Goal: Task Accomplishment & Management: Use online tool/utility

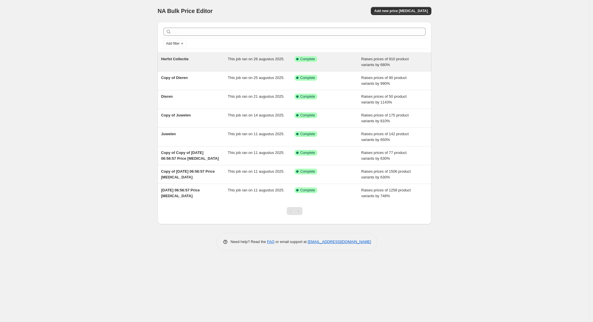
click at [338, 62] on div "Success Complete Complete" at bounding box center [327, 62] width 67 height 12
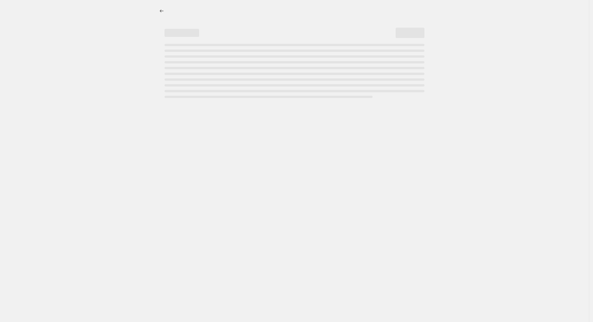
select select "percentage"
select select "pp"
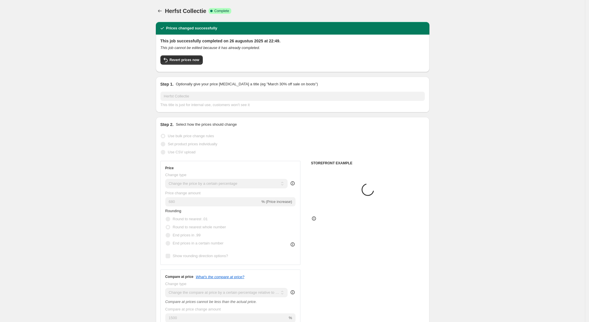
select select "collection"
click at [160, 10] on icon "Price change jobs" at bounding box center [160, 11] width 6 height 6
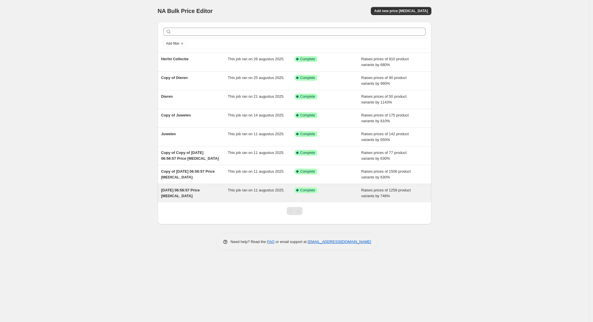
click at [215, 195] on div "[DATE] 06:56:57 Price [MEDICAL_DATA]" at bounding box center [194, 193] width 67 height 12
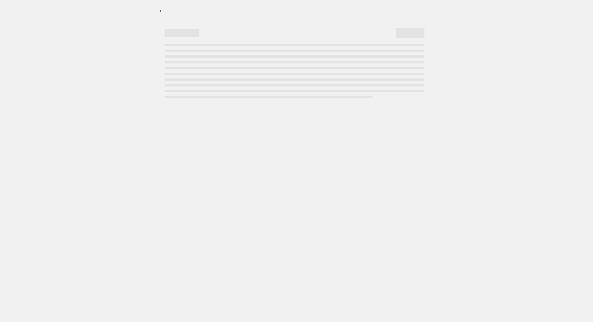
select select "percentage"
select select "pp"
select select "collection"
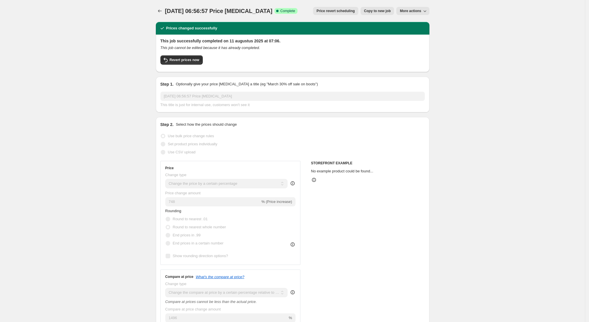
click at [420, 12] on span "More actions" at bounding box center [410, 11] width 21 height 5
click at [418, 33] on span "Delete job" at bounding box center [411, 33] width 17 height 4
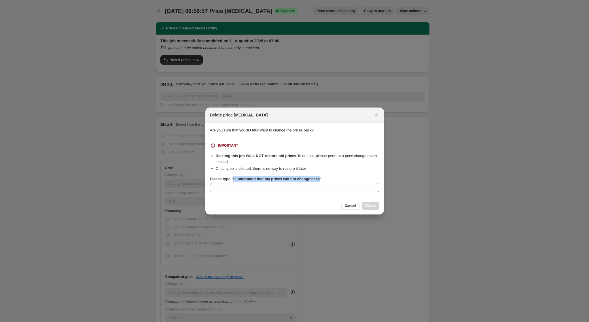
drag, startPoint x: 232, startPoint y: 179, endPoint x: 318, endPoint y: 179, distance: 85.8
click at [318, 179] on b "Please type "I understand that my prices will not change back"" at bounding box center [266, 179] width 112 height 4
copy b "I understand that my prices will not change back"
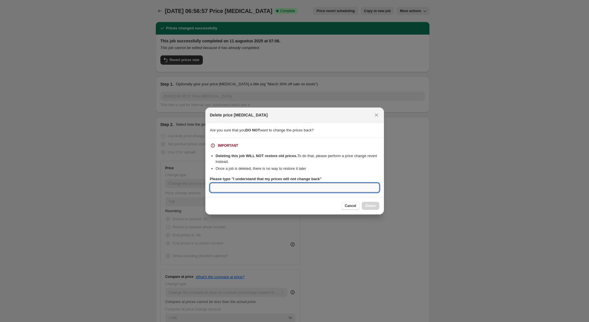
click at [266, 189] on input "Please type "I understand that my prices will not change back"" at bounding box center [294, 187] width 169 height 9
paste input "I understand that my prices will not change back"
type input "I understand that my prices will not change back"
click at [366, 204] on span "Delete" at bounding box center [370, 205] width 10 height 5
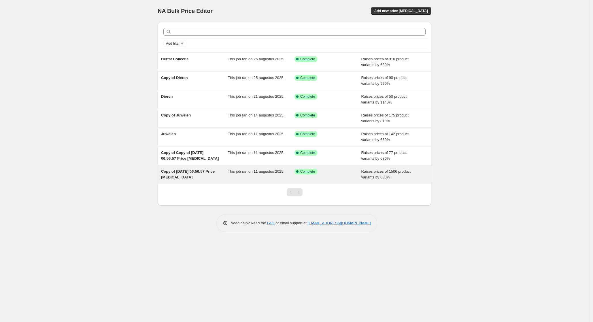
click at [263, 173] on span "This job ran on 11 augustus 2025." at bounding box center [256, 171] width 57 height 4
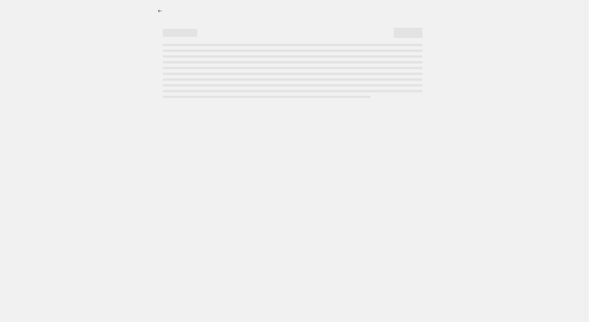
select select "percentage"
select select "pp"
select select "collection"
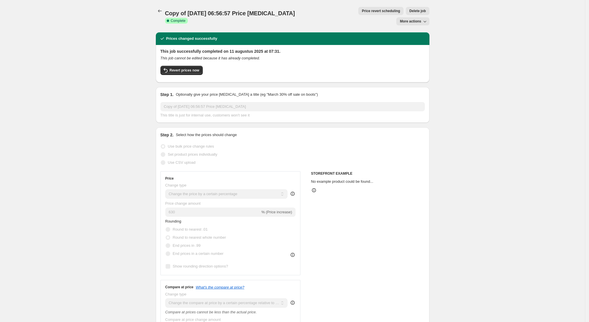
click at [408, 17] on button "More actions" at bounding box center [412, 21] width 33 height 8
click at [409, 12] on span "Delete job" at bounding box center [417, 11] width 16 height 5
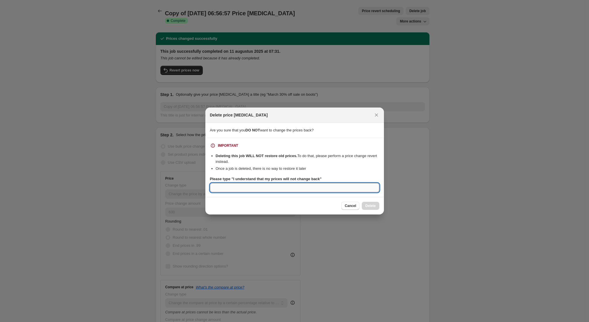
click at [272, 190] on input "Please type "I understand that my prices will not change back"" at bounding box center [294, 187] width 169 height 9
paste input "I understand that my prices will not change back"
type input "I understand that my prices will not change back"
click at [375, 206] on span "Delete" at bounding box center [370, 205] width 10 height 5
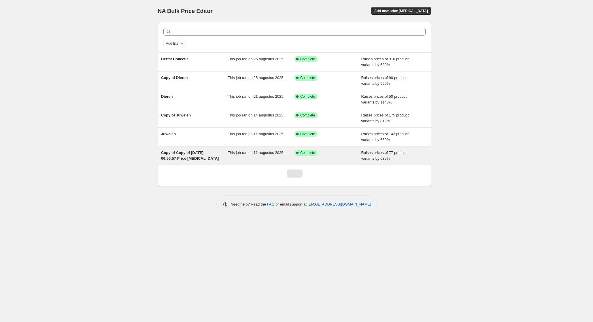
click at [223, 150] on div "Copy of Copy of [DATE] 06:56:57 Price [MEDICAL_DATA]" at bounding box center [194, 156] width 67 height 12
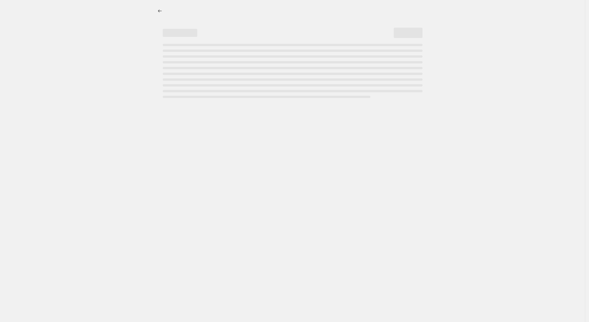
select select "percentage"
select select "pp"
select select "collection"
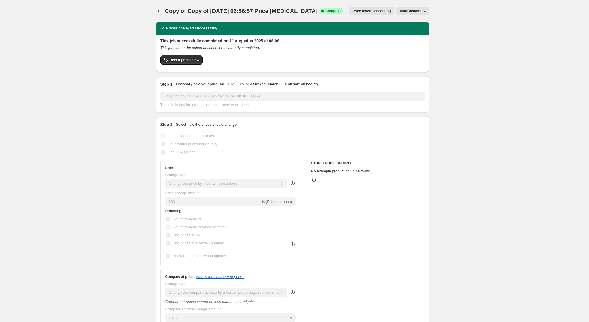
click at [406, 12] on span "More actions" at bounding box center [410, 11] width 21 height 5
click at [408, 43] on span "Delete job" at bounding box center [411, 42] width 17 height 4
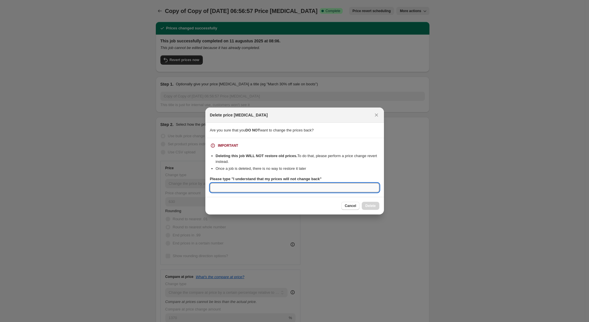
click at [276, 186] on input "Please type "I understand that my prices will not change back"" at bounding box center [294, 187] width 169 height 9
paste input "I understand that my prices will not change back"
type input "I understand that my prices will not change back"
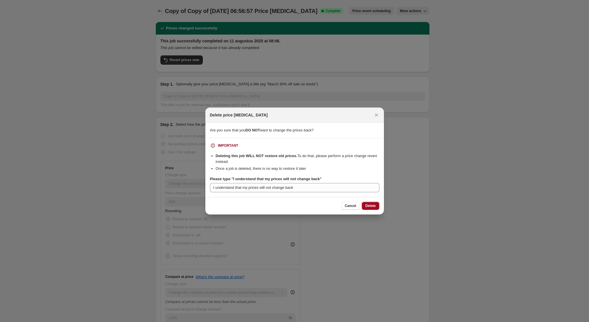
click at [373, 205] on span "Delete" at bounding box center [370, 205] width 10 height 5
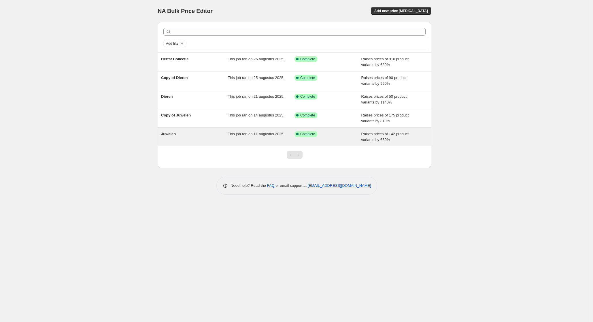
click at [274, 131] on div "This job ran on 11 augustus 2025." at bounding box center [261, 137] width 67 height 12
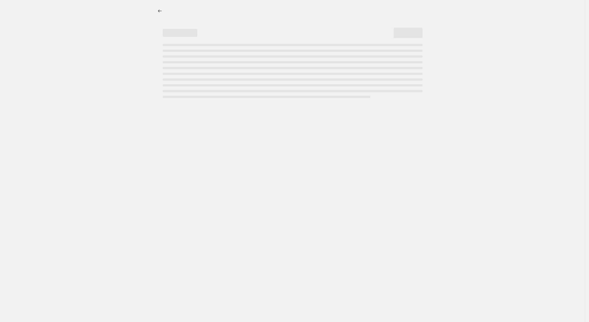
select select "percentage"
select select "pp"
select select "collection"
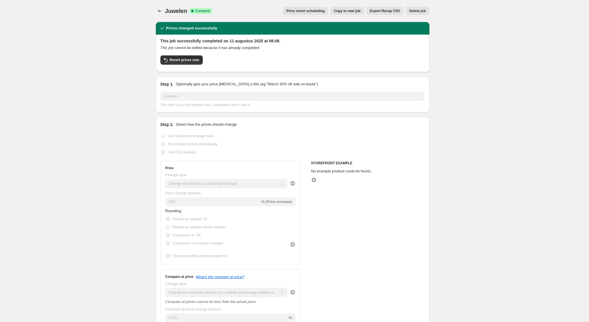
click at [416, 11] on span "Delete job" at bounding box center [417, 11] width 16 height 5
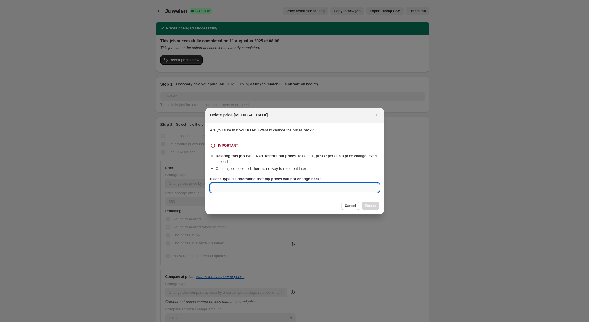
click at [267, 187] on input "Please type "I understand that my prices will not change back"" at bounding box center [294, 187] width 169 height 9
paste input "I understand that my prices will not change back"
type input "I understand that my prices will not change back"
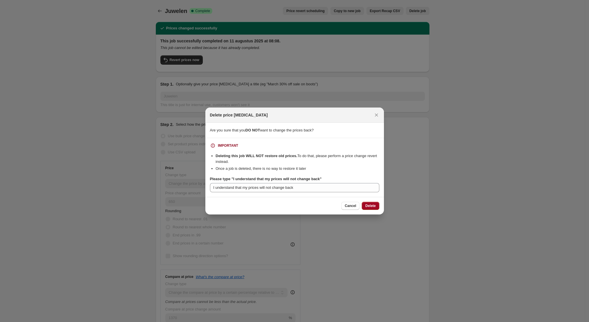
click at [372, 208] on button "Delete" at bounding box center [370, 206] width 17 height 8
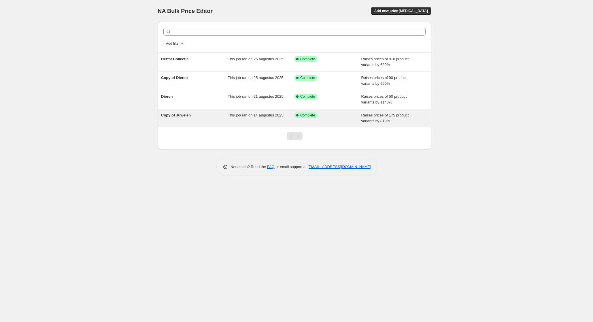
click at [245, 115] on span "This job ran on 14 augustus 2025." at bounding box center [256, 115] width 57 height 4
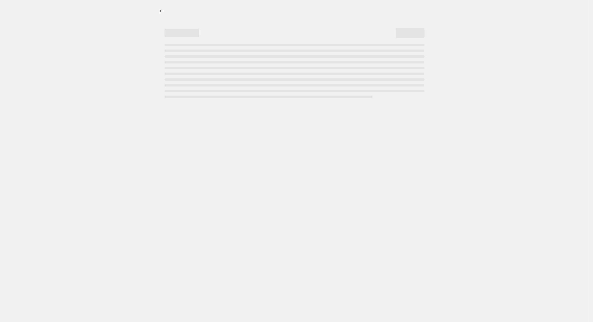
select select "percentage"
select select "pp"
select select "collection"
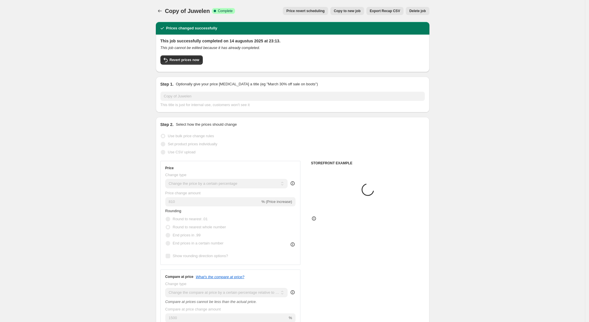
click at [416, 11] on span "Delete job" at bounding box center [417, 11] width 16 height 5
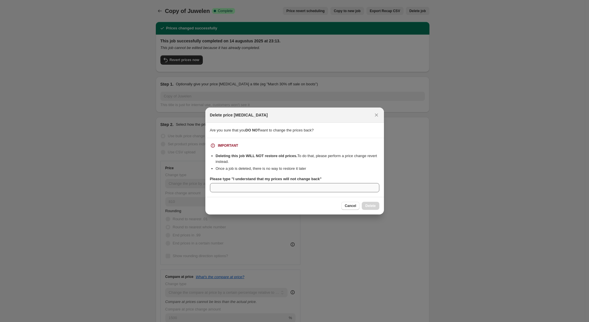
click at [270, 183] on div "Please type "I understand that my prices will not change back"" at bounding box center [294, 184] width 169 height 16
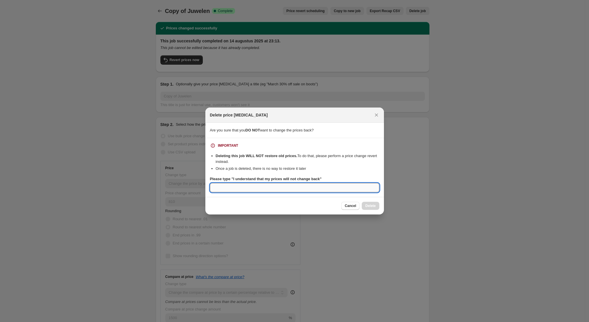
click at [268, 191] on input "Please type "I understand that my prices will not change back"" at bounding box center [294, 187] width 169 height 9
paste input "I understand that my prices will not change back"
type input "I understand that my prices will not change back"
click at [370, 207] on span "Delete" at bounding box center [370, 205] width 10 height 5
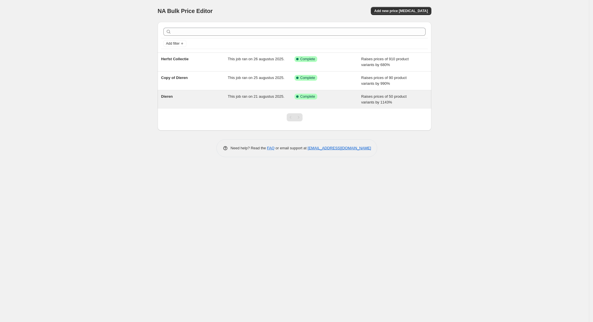
click at [308, 98] on span "Complete" at bounding box center [307, 96] width 15 height 5
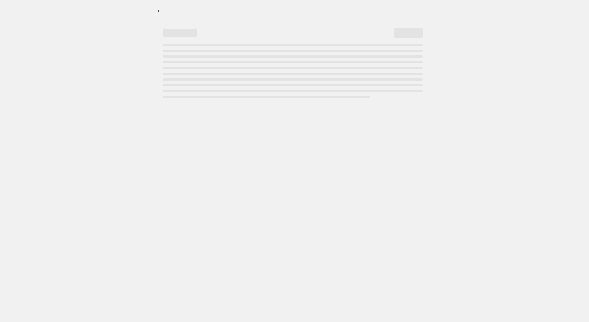
select select "percentage"
select select "pp"
select select "collection"
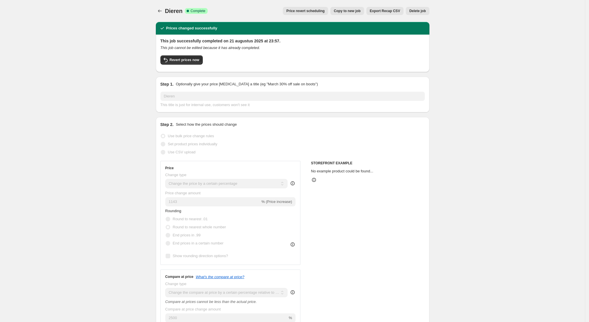
click at [419, 14] on button "Delete job" at bounding box center [417, 11] width 23 height 8
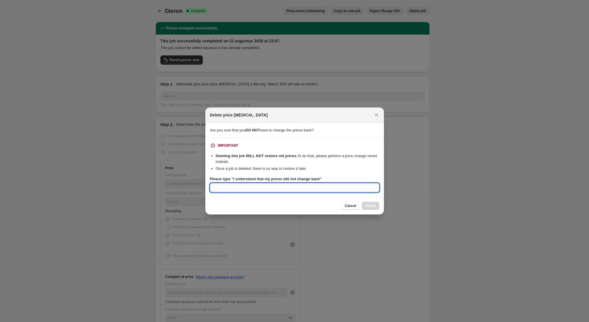
click at [246, 188] on input "Please type "I understand that my prices will not change back"" at bounding box center [294, 187] width 169 height 9
paste input "I understand that my prices will not change back"
type input "I understand that my prices will not change back"
click at [374, 202] on button "Delete" at bounding box center [370, 206] width 17 height 8
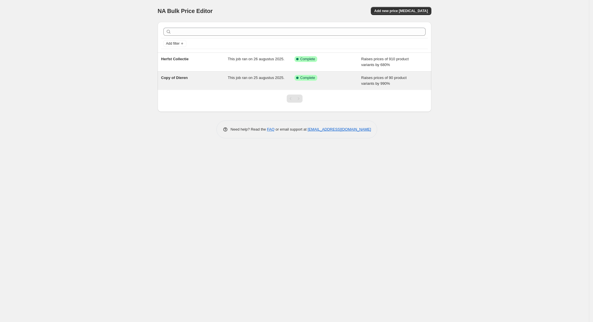
click at [307, 79] on span "Complete" at bounding box center [307, 77] width 15 height 5
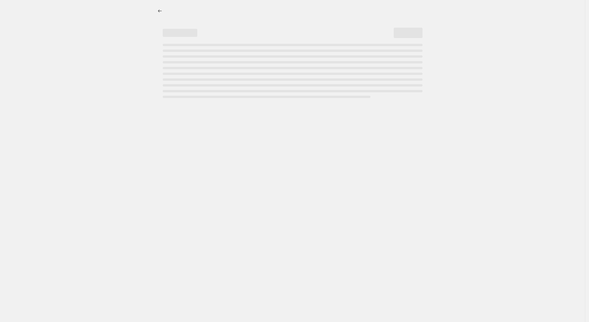
select select "percentage"
select select "pp"
select select "collection"
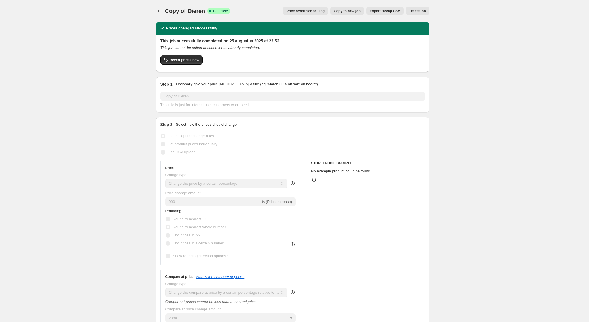
click at [420, 14] on button "Delete job" at bounding box center [417, 11] width 23 height 8
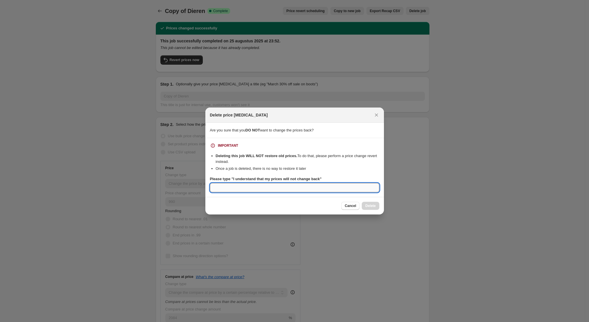
click at [265, 185] on input "Please type "I understand that my prices will not change back"" at bounding box center [294, 187] width 169 height 9
paste input "I understand that my prices will not change back"
type input "I understand that my prices will not change back"
click at [363, 207] on button "Delete" at bounding box center [370, 206] width 17 height 8
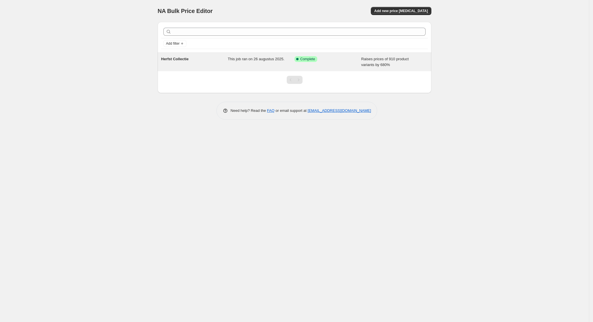
click at [261, 62] on div "This job ran on 26 augustus 2025." at bounding box center [261, 62] width 67 height 12
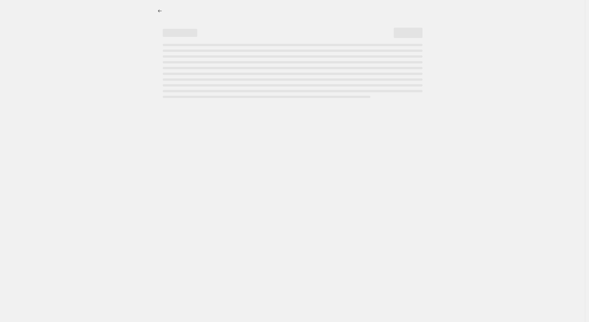
select select "percentage"
select select "pp"
select select "collection"
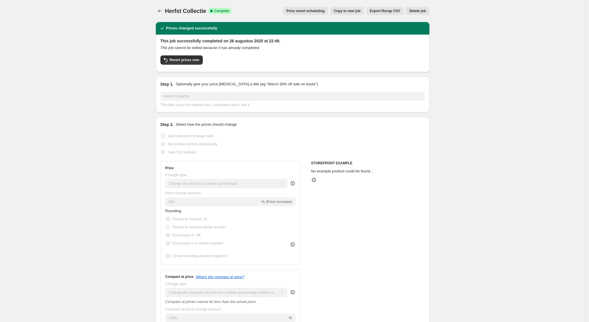
click at [357, 12] on span "Copy to new job" at bounding box center [347, 11] width 27 height 5
select select "percentage"
select select "pp"
select select "collection"
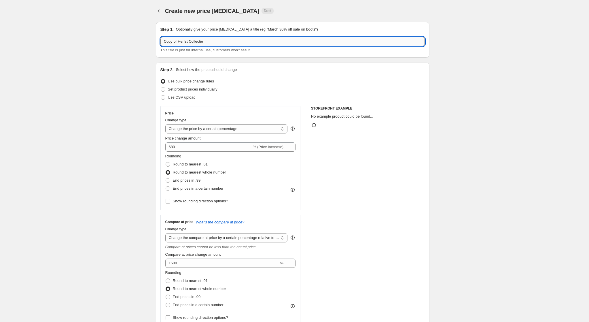
click at [203, 43] on input "Copy of Herfst Collectie" at bounding box center [292, 41] width 264 height 9
type input "GOOGLE"
drag, startPoint x: 127, startPoint y: 127, endPoint x: 132, endPoint y: 129, distance: 6.1
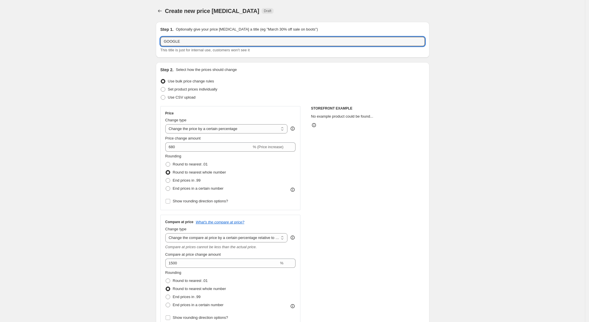
click at [127, 130] on div "Create new price [MEDICAL_DATA]. This page is ready Create new price [MEDICAL_D…" at bounding box center [292, 287] width 585 height 575
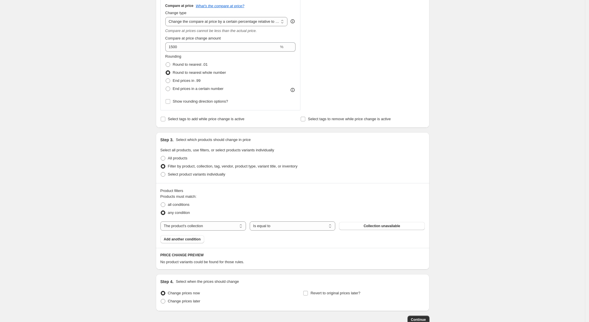
scroll to position [253, 0]
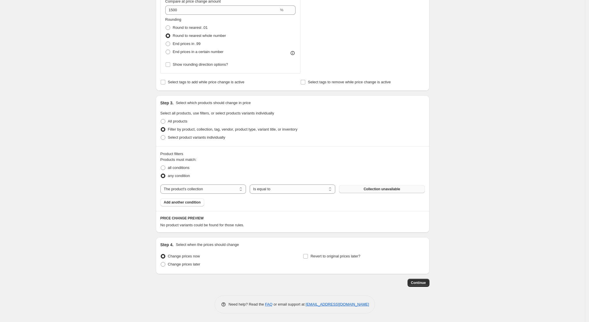
click at [362, 190] on button "Collection unavailable" at bounding box center [382, 189] width 86 height 8
click at [226, 187] on select "The product The product's collection The product's tag The product's vendor The…" at bounding box center [203, 188] width 86 height 9
select select "product"
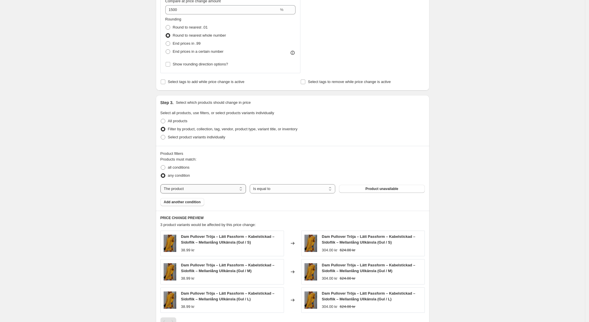
click at [223, 187] on select "The product The product's collection The product's tag The product's vendor The…" at bounding box center [203, 188] width 86 height 9
click at [173, 166] on span "all conditions" at bounding box center [179, 167] width 22 height 4
click at [161, 165] on input "all conditions" at bounding box center [161, 165] width 0 height 0
radio input "true"
click at [357, 194] on div "Products must match: all conditions any condition The product The product's col…" at bounding box center [292, 181] width 264 height 50
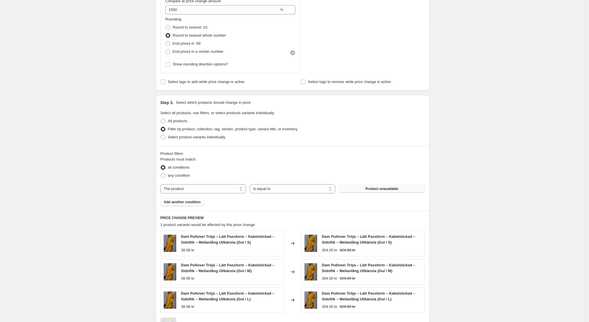
click at [358, 190] on button "Product unavailable" at bounding box center [382, 189] width 86 height 8
click at [234, 191] on select "The product The product's collection The product's tag The product's vendor The…" at bounding box center [203, 188] width 86 height 9
select select "collection"
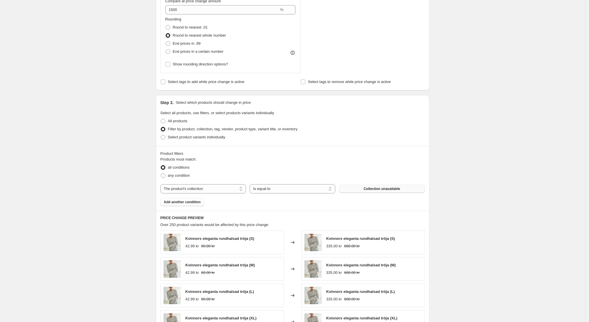
click at [371, 191] on button "Collection unavailable" at bounding box center [382, 189] width 86 height 8
click at [202, 201] on button "Add another condition" at bounding box center [182, 202] width 44 height 8
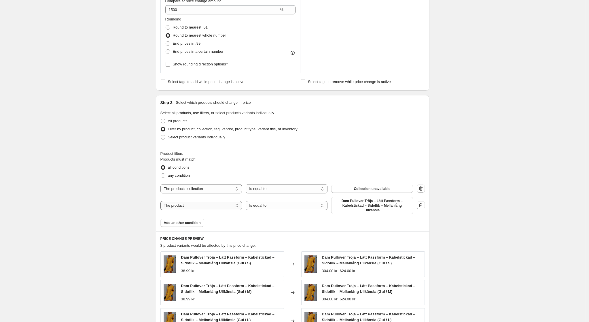
click at [224, 201] on select "The product The product's collection The product's tag The product's vendor The…" at bounding box center [201, 205] width 82 height 9
select select "collection"
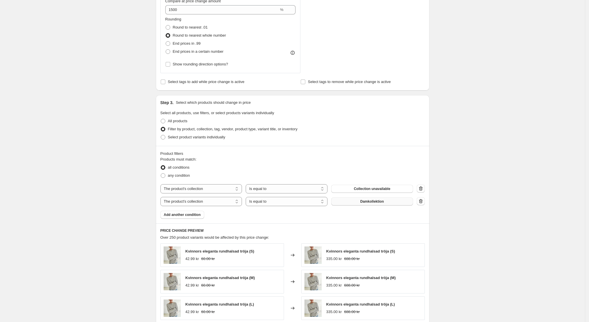
click at [364, 202] on span "Damkollektion" at bounding box center [372, 201] width 24 height 5
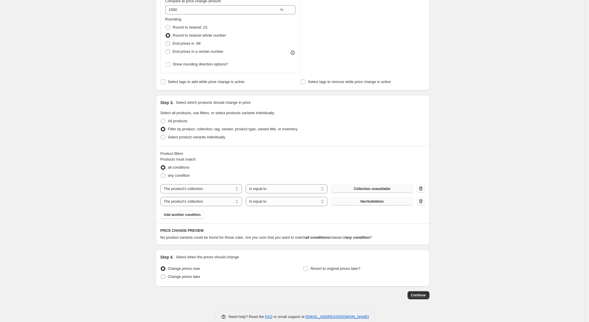
click at [371, 189] on span "Collection unavailable" at bounding box center [372, 188] width 37 height 5
click at [366, 187] on span "Collection unavailable" at bounding box center [372, 188] width 37 height 5
click at [181, 174] on span "any condition" at bounding box center [179, 175] width 22 height 4
click at [161, 173] on input "any condition" at bounding box center [161, 173] width 0 height 0
radio input "true"
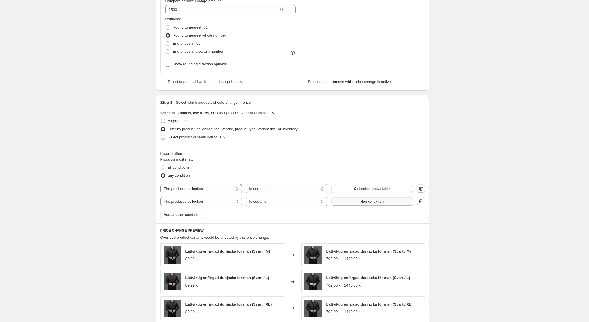
click at [172, 122] on span "All products" at bounding box center [178, 121] width 20 height 4
click at [161, 119] on input "All products" at bounding box center [161, 119] width 0 height 0
radio input "true"
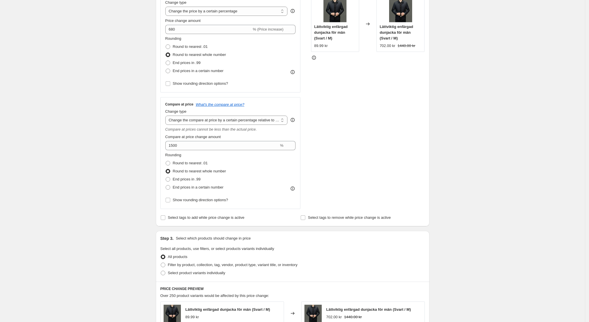
scroll to position [10, 0]
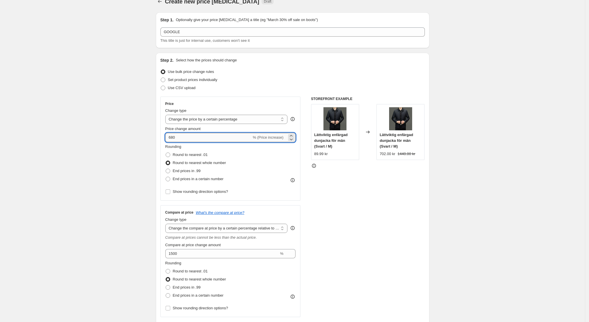
click at [178, 137] on input "680" at bounding box center [208, 137] width 86 height 9
click at [463, 166] on div "Create new price [MEDICAL_DATA]. This page is ready Create new price [MEDICAL_D…" at bounding box center [292, 317] width 585 height 655
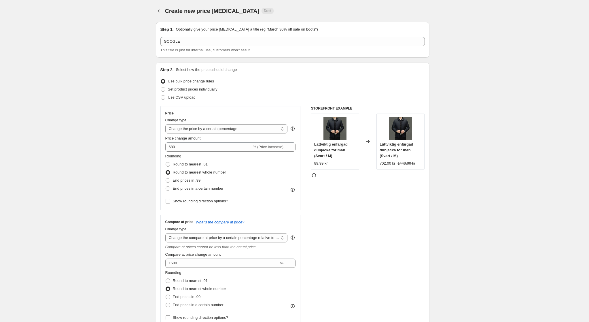
drag, startPoint x: 477, startPoint y: 126, endPoint x: 476, endPoint y: 130, distance: 4.3
click at [477, 128] on div "Create new price [MEDICAL_DATA]. This page is ready Create new price [MEDICAL_D…" at bounding box center [292, 327] width 585 height 655
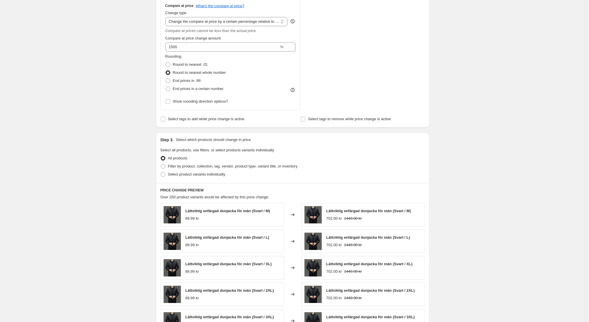
scroll to position [334, 0]
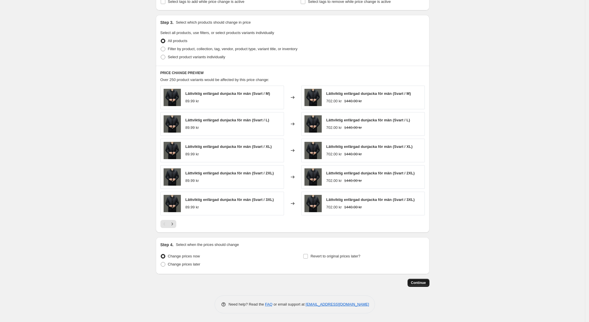
click at [426, 285] on span "Continue" at bounding box center [418, 282] width 15 height 5
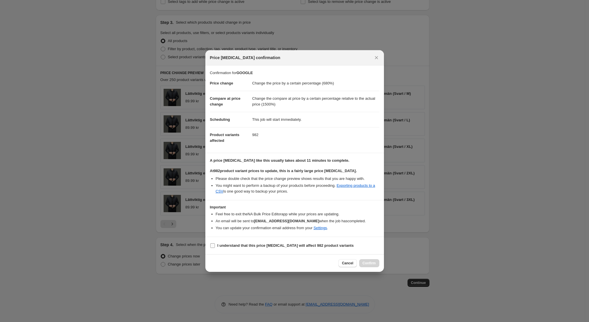
click at [225, 245] on b "I understand that this price [MEDICAL_DATA] will affect 982 product variants" at bounding box center [285, 245] width 136 height 4
click at [215, 245] on input "I understand that this price [MEDICAL_DATA] will affect 982 product variants" at bounding box center [212, 245] width 5 height 5
checkbox input "true"
click at [374, 262] on span "Confirm" at bounding box center [369, 263] width 13 height 5
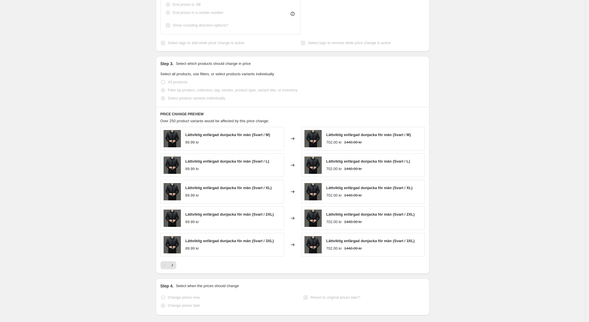
select select "percentage"
select select "pp"
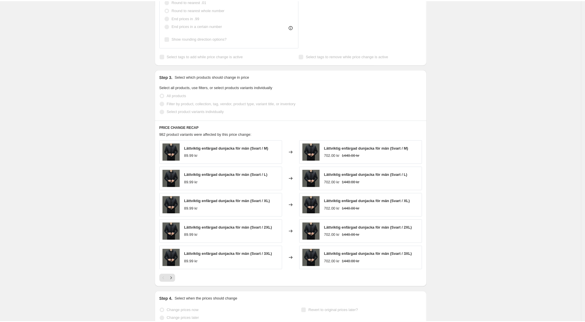
scroll to position [0, 0]
